Goal: Ask a question

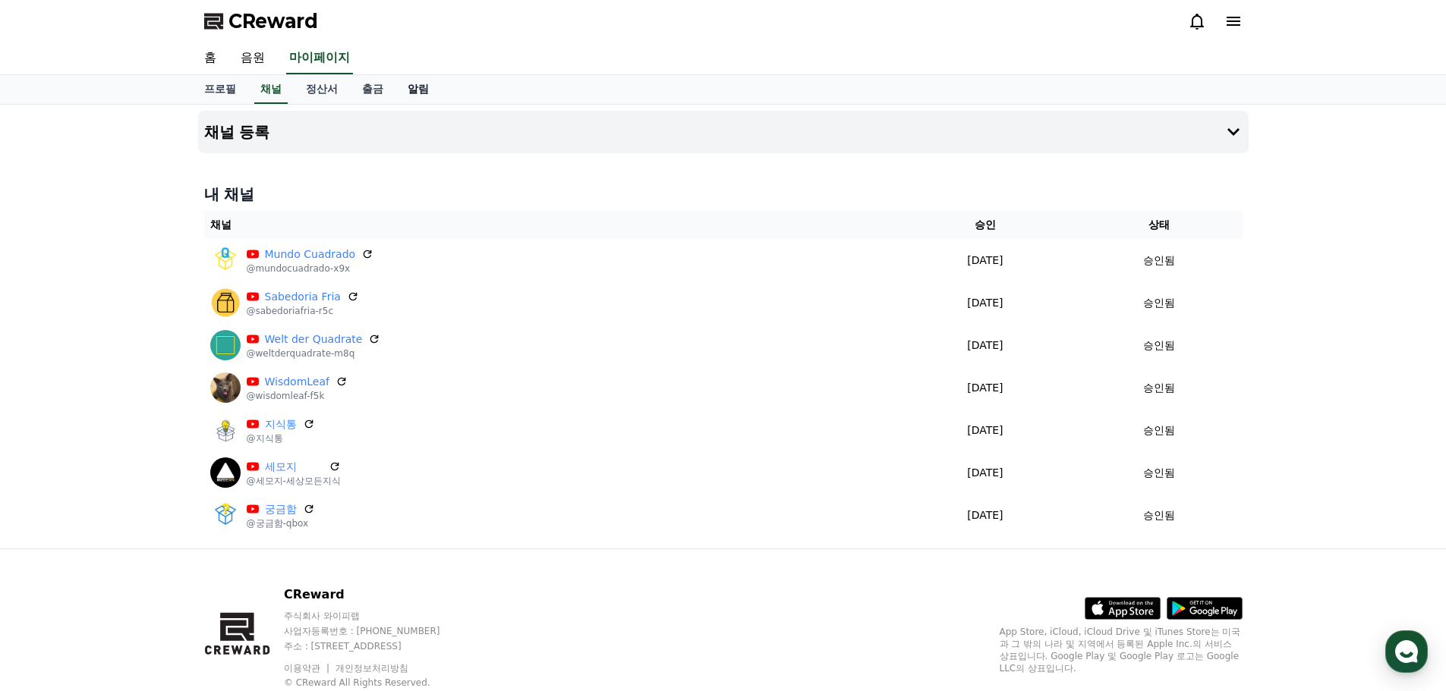
click at [426, 93] on link "알림" at bounding box center [418, 89] width 46 height 29
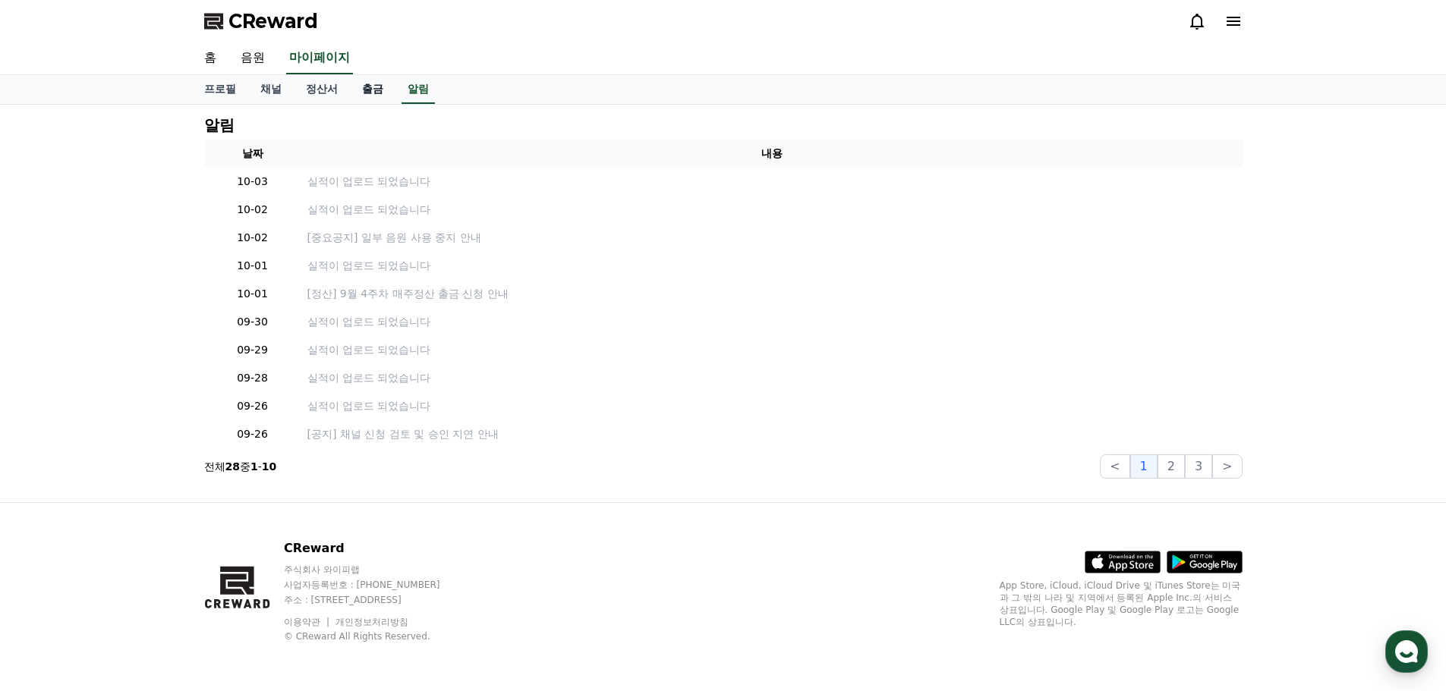
click at [358, 87] on link "출금" at bounding box center [373, 89] width 46 height 29
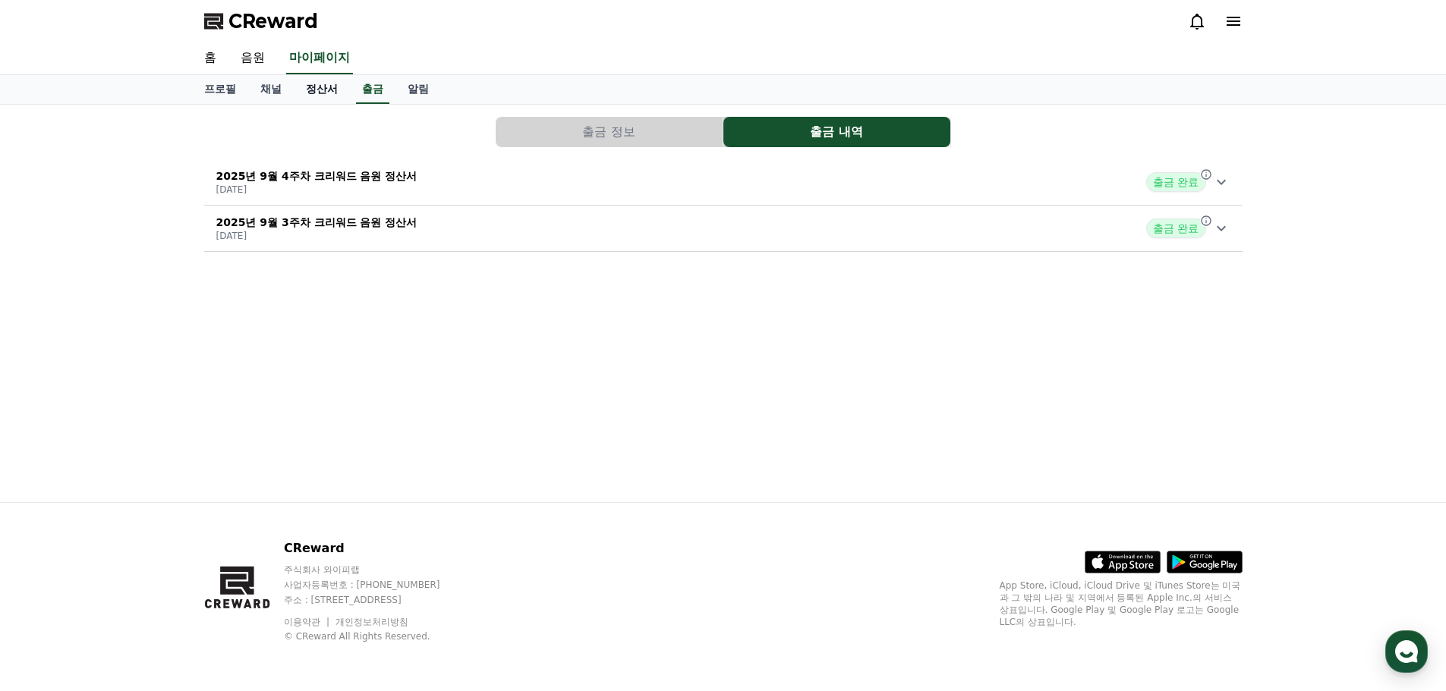
click at [326, 89] on link "정산서" at bounding box center [322, 89] width 56 height 29
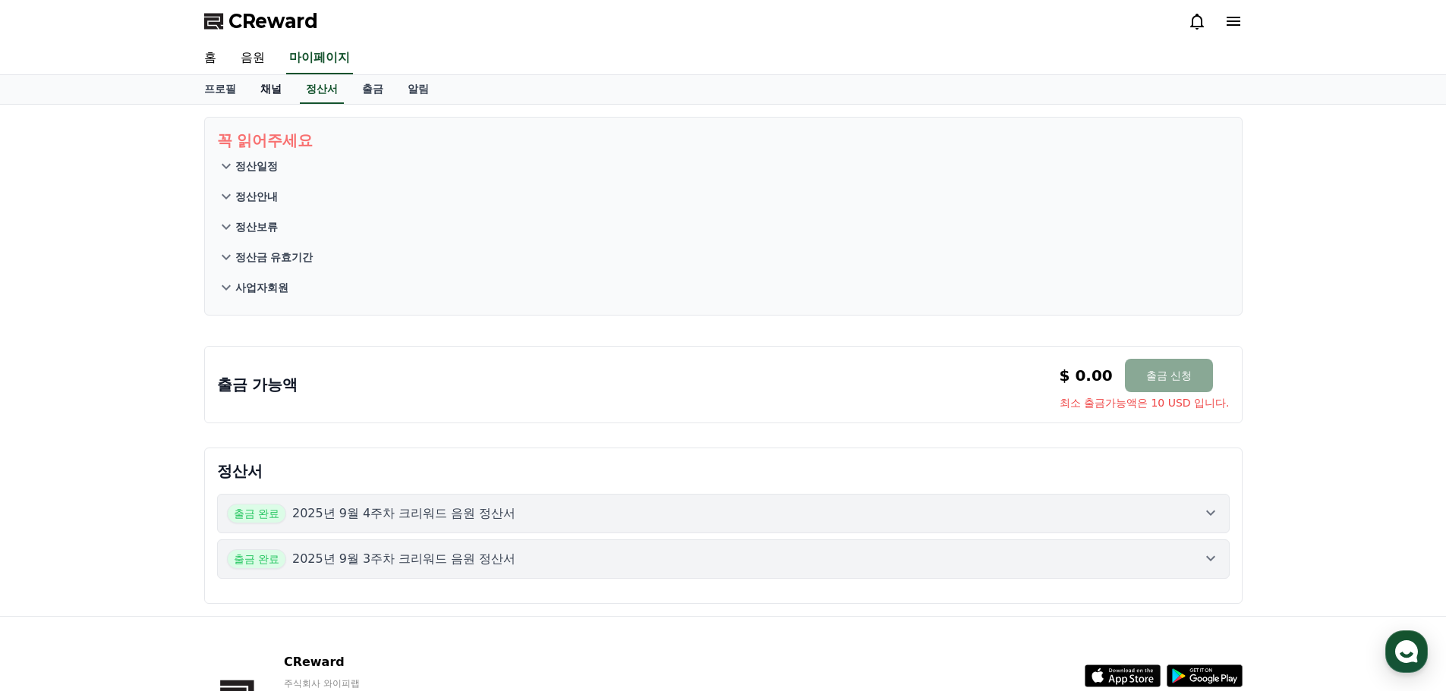
click at [262, 91] on link "채널" at bounding box center [271, 89] width 46 height 29
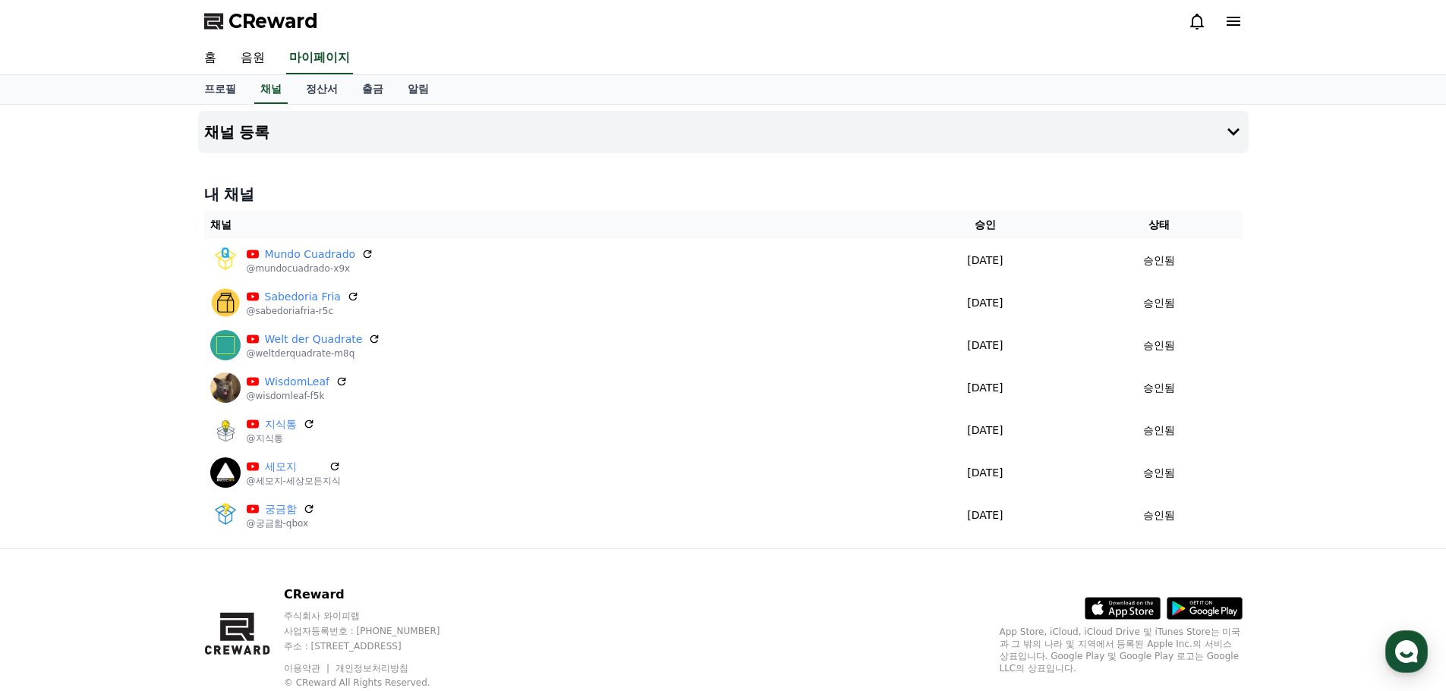
drag, startPoint x: 1400, startPoint y: 647, endPoint x: 1379, endPoint y: 651, distance: 21.6
click at [1400, 646] on use "button" at bounding box center [1406, 651] width 23 height 23
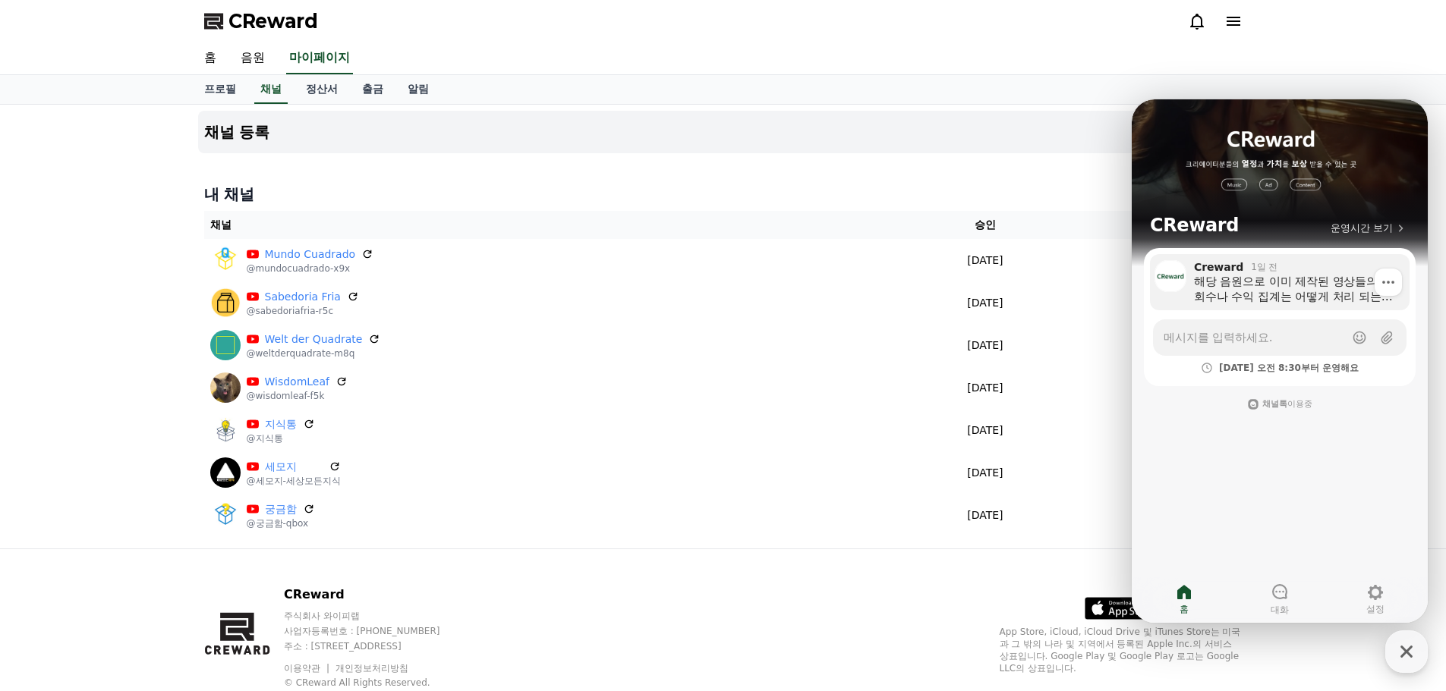
click at [1341, 292] on div "해당 음원으로 이미 제작된 영상들의 조회수나 수익 집계는 어떻게 처리 되는지 궁금합니다" at bounding box center [1296, 289] width 205 height 30
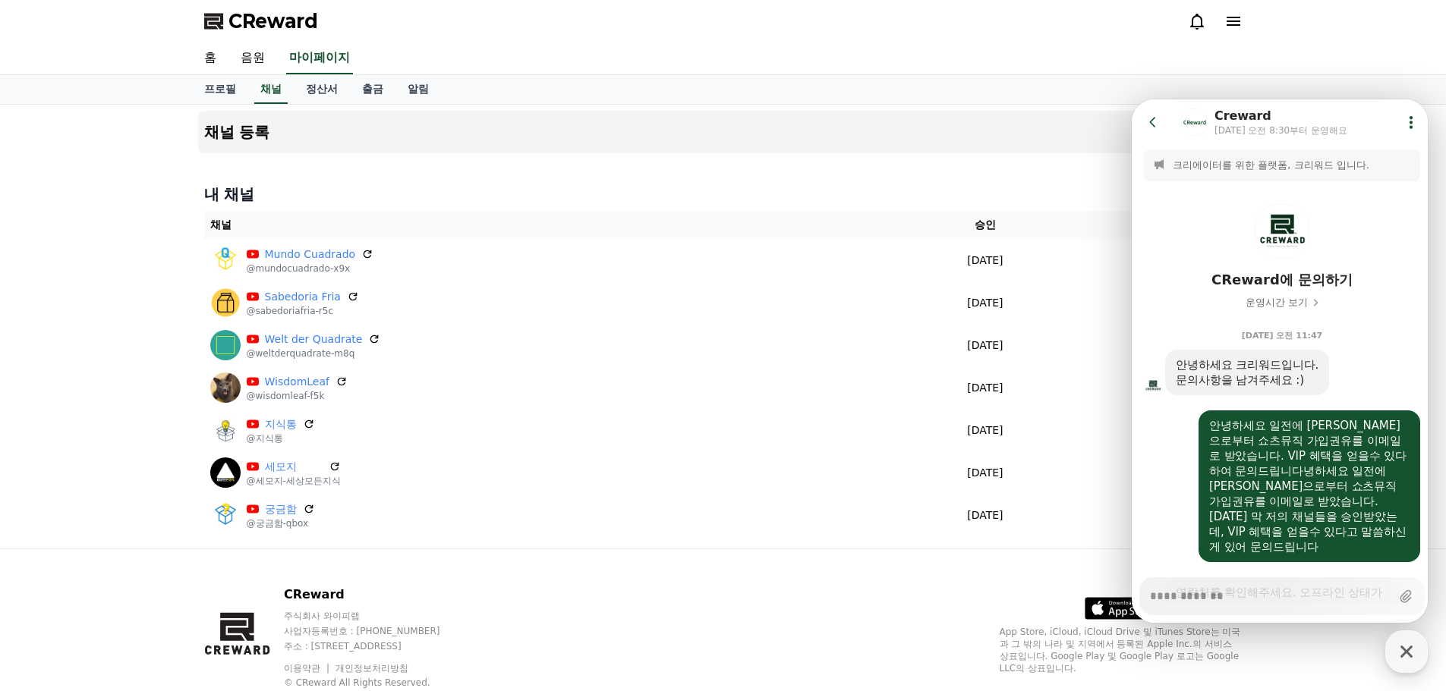
scroll to position [947, 0]
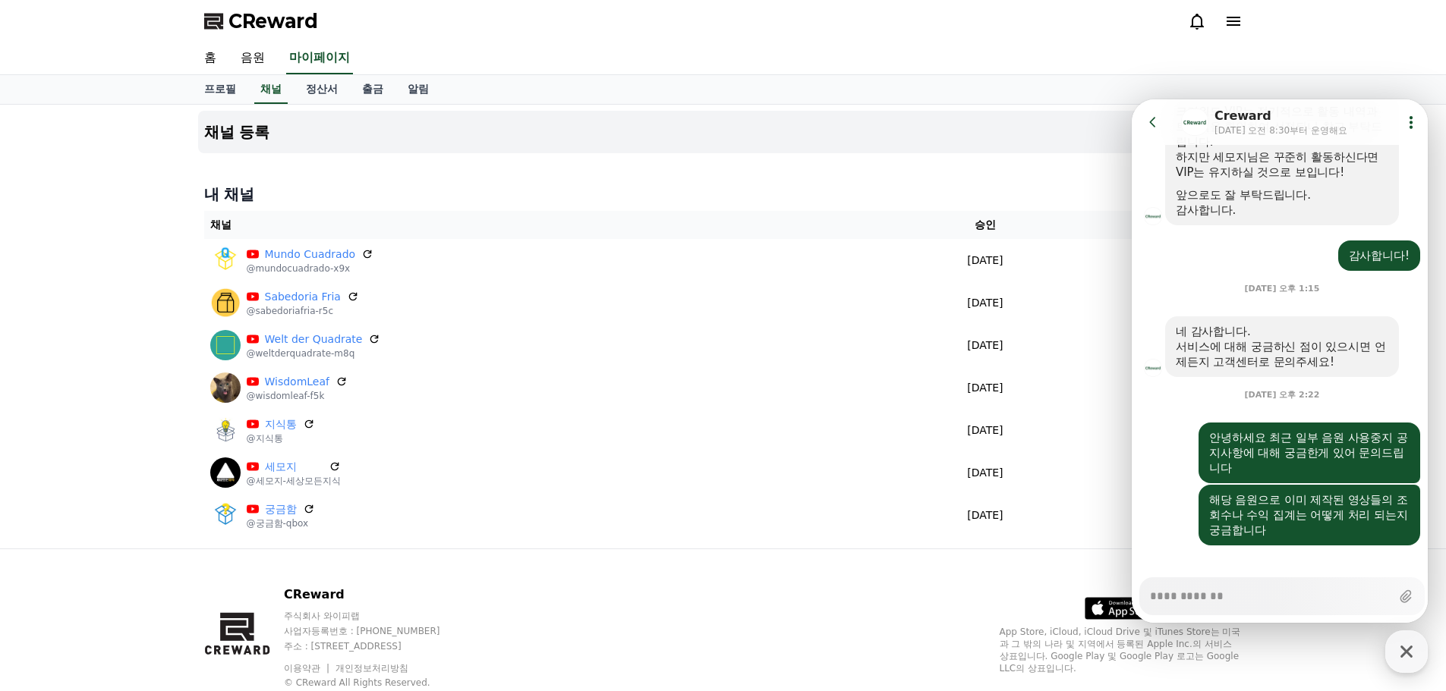
type textarea "*"
click at [1000, 86] on div "프로필 채널 정산서 출금 알림" at bounding box center [723, 89] width 1062 height 29
click at [1153, 125] on icon at bounding box center [1152, 122] width 6 height 10
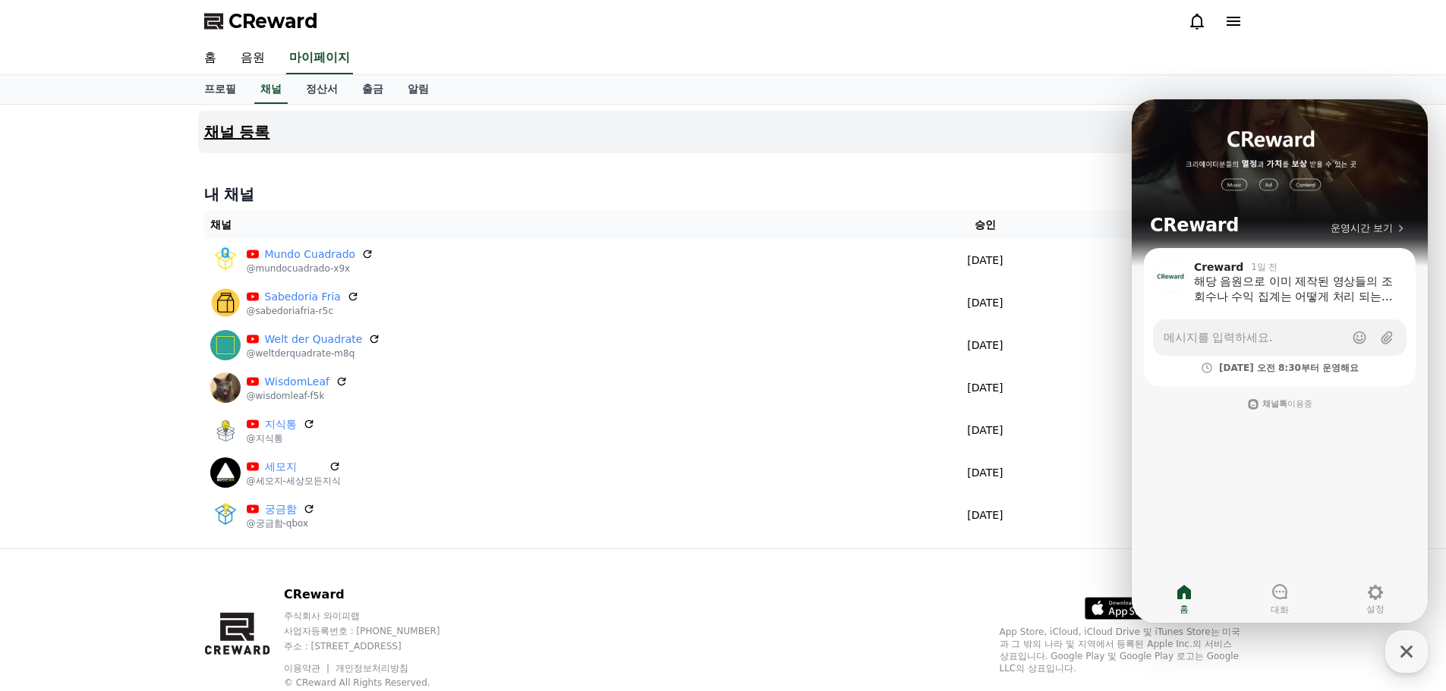
click at [1015, 127] on button "채널 등록" at bounding box center [723, 132] width 1050 height 42
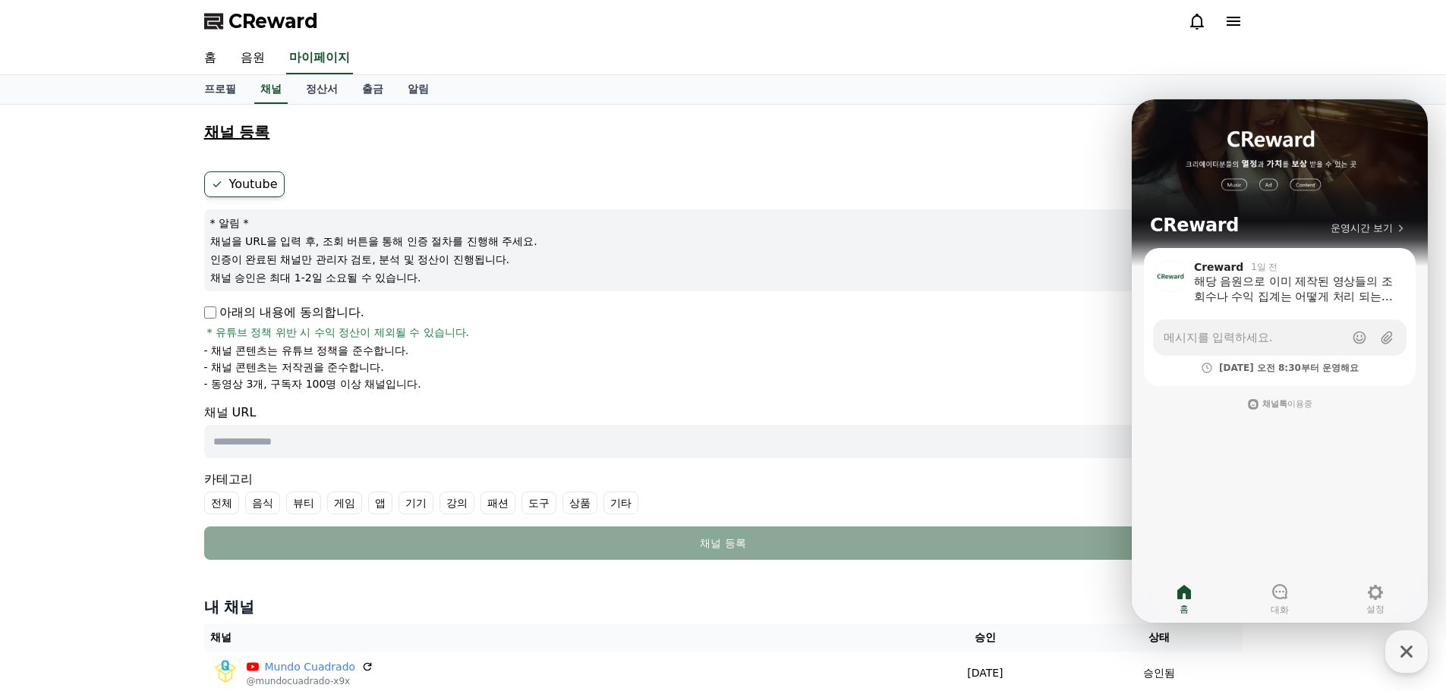
click at [1015, 127] on button "채널 등록" at bounding box center [723, 132] width 1050 height 42
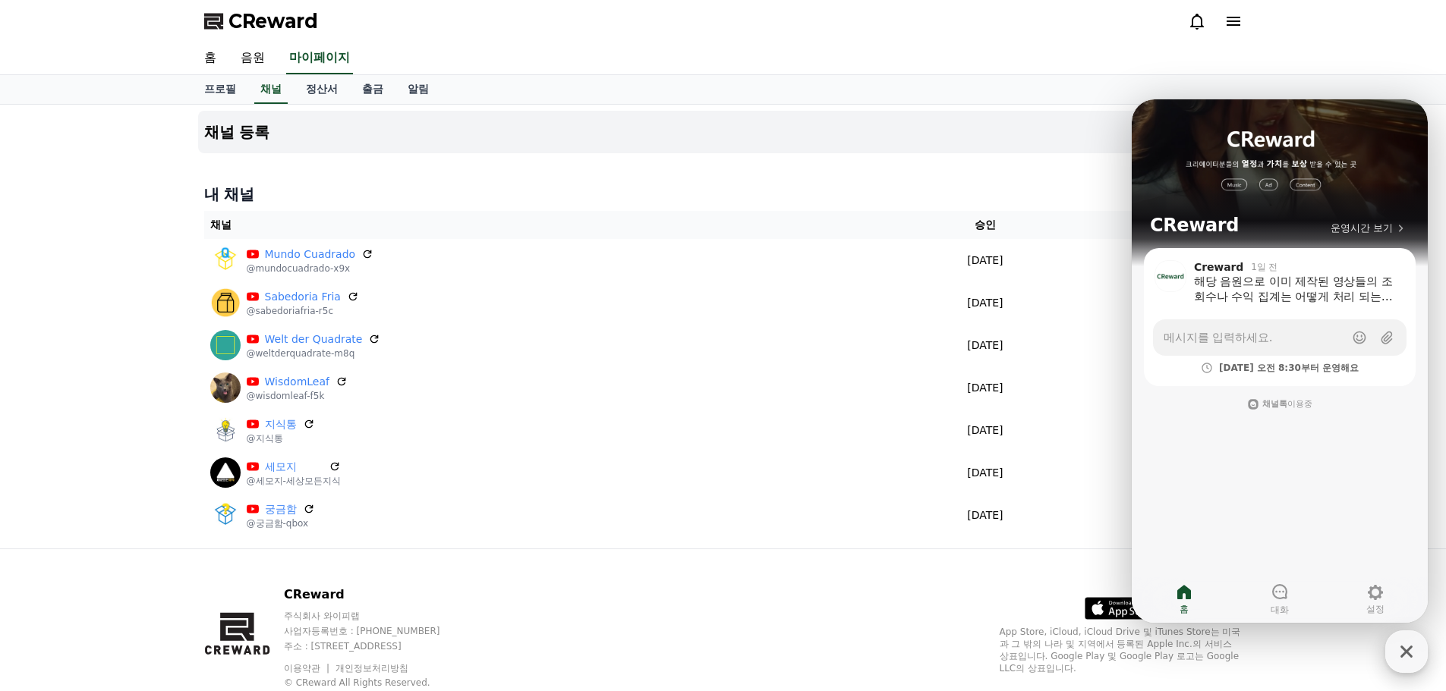
click at [1416, 650] on icon "button" at bounding box center [1405, 651] width 27 height 27
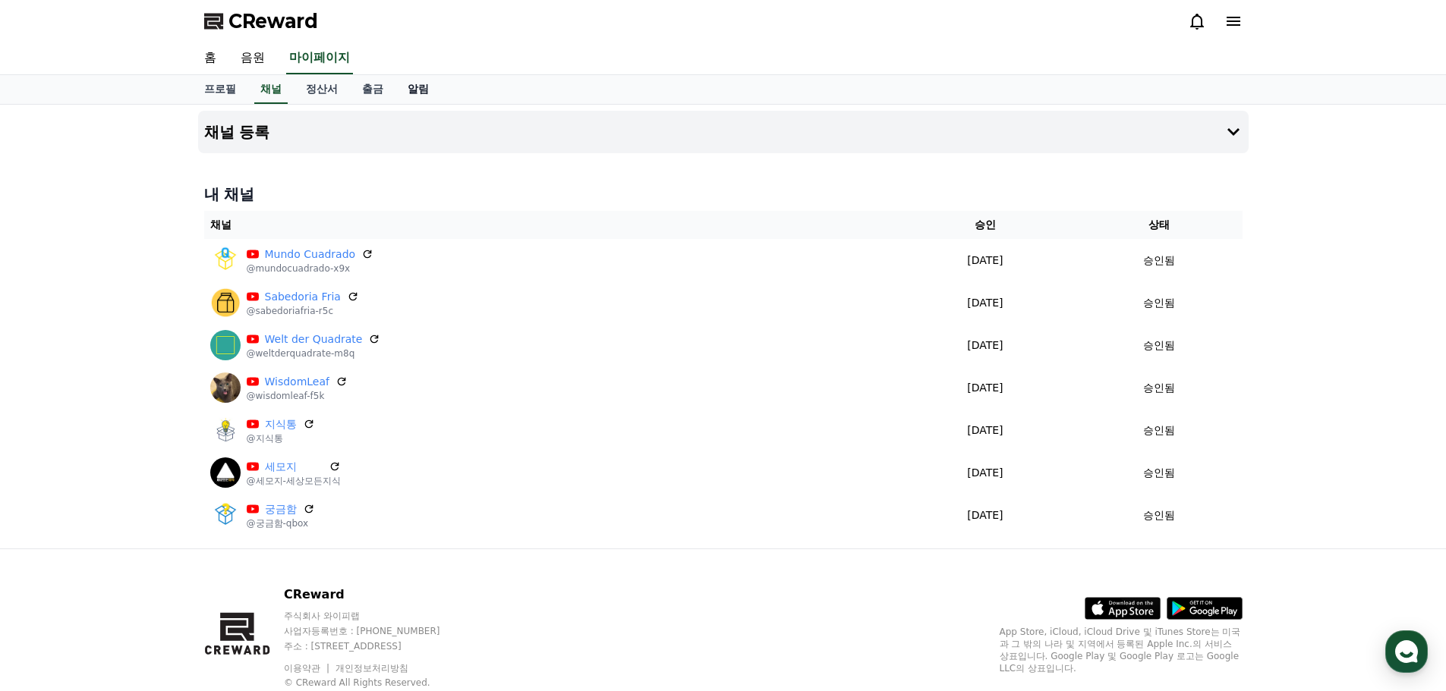
click at [411, 88] on link "알림" at bounding box center [418, 89] width 46 height 29
